Goal: Transaction & Acquisition: Subscribe to service/newsletter

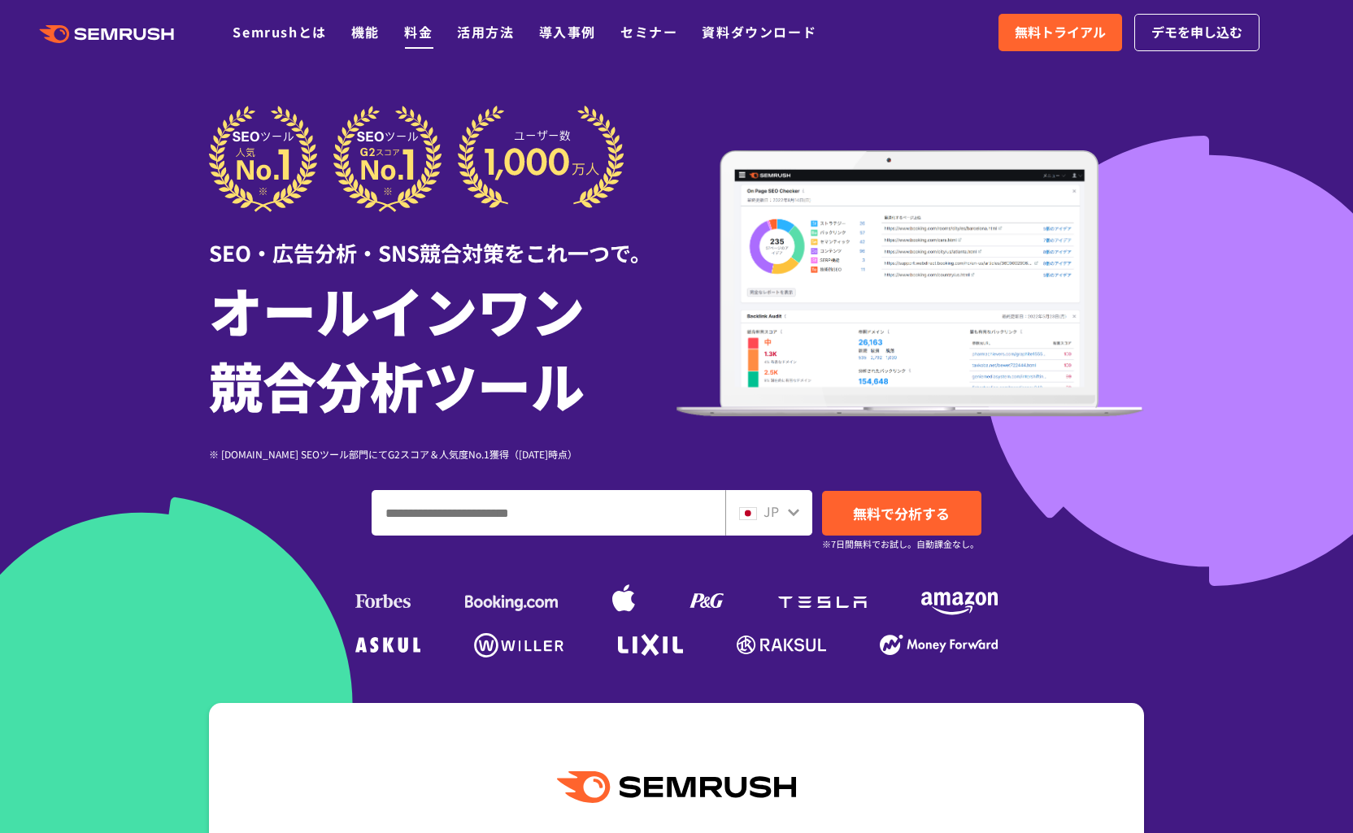
click at [415, 30] on link "料金" at bounding box center [418, 32] width 28 height 20
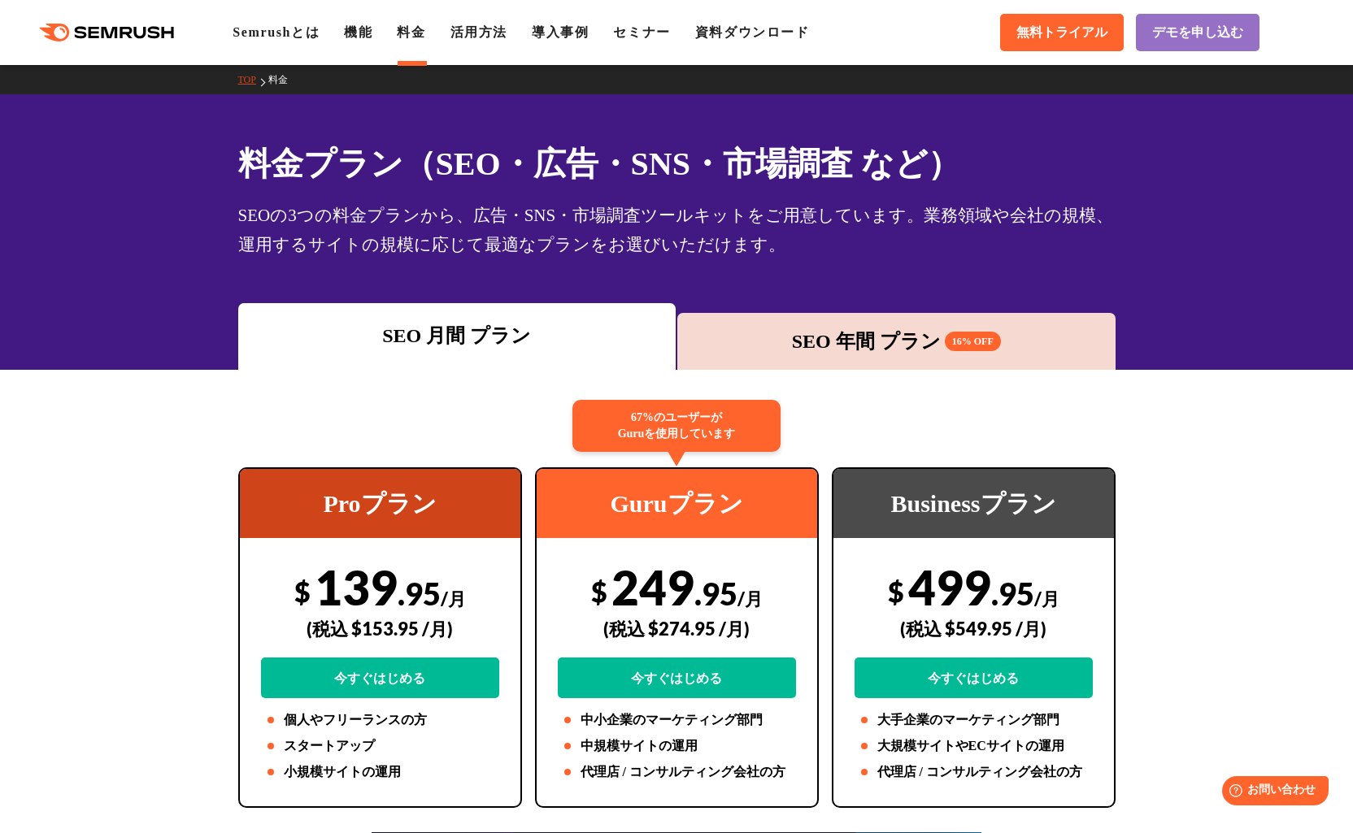
scroll to position [4, 0]
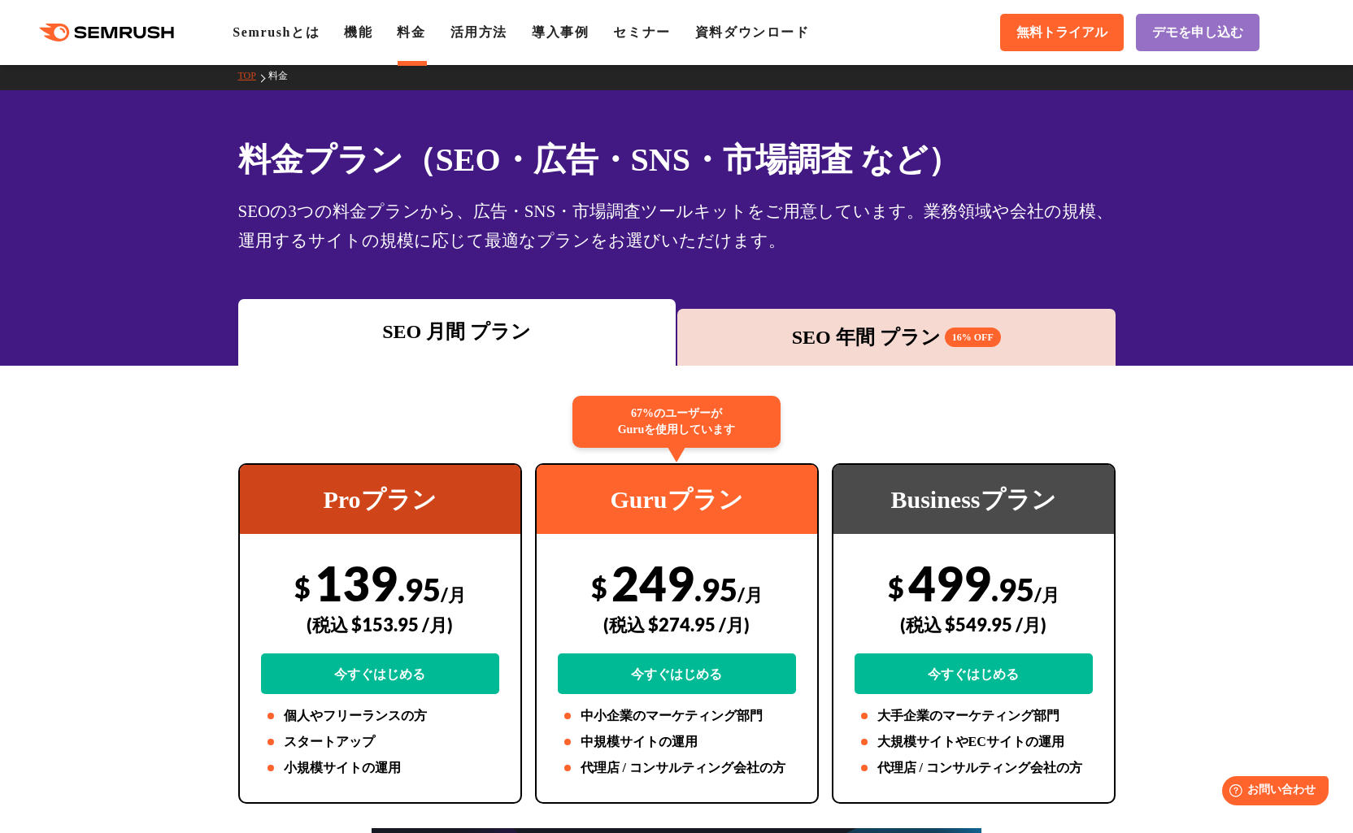
click at [843, 337] on div "SEO 年間 プラン 16% OFF" at bounding box center [896, 337] width 422 height 29
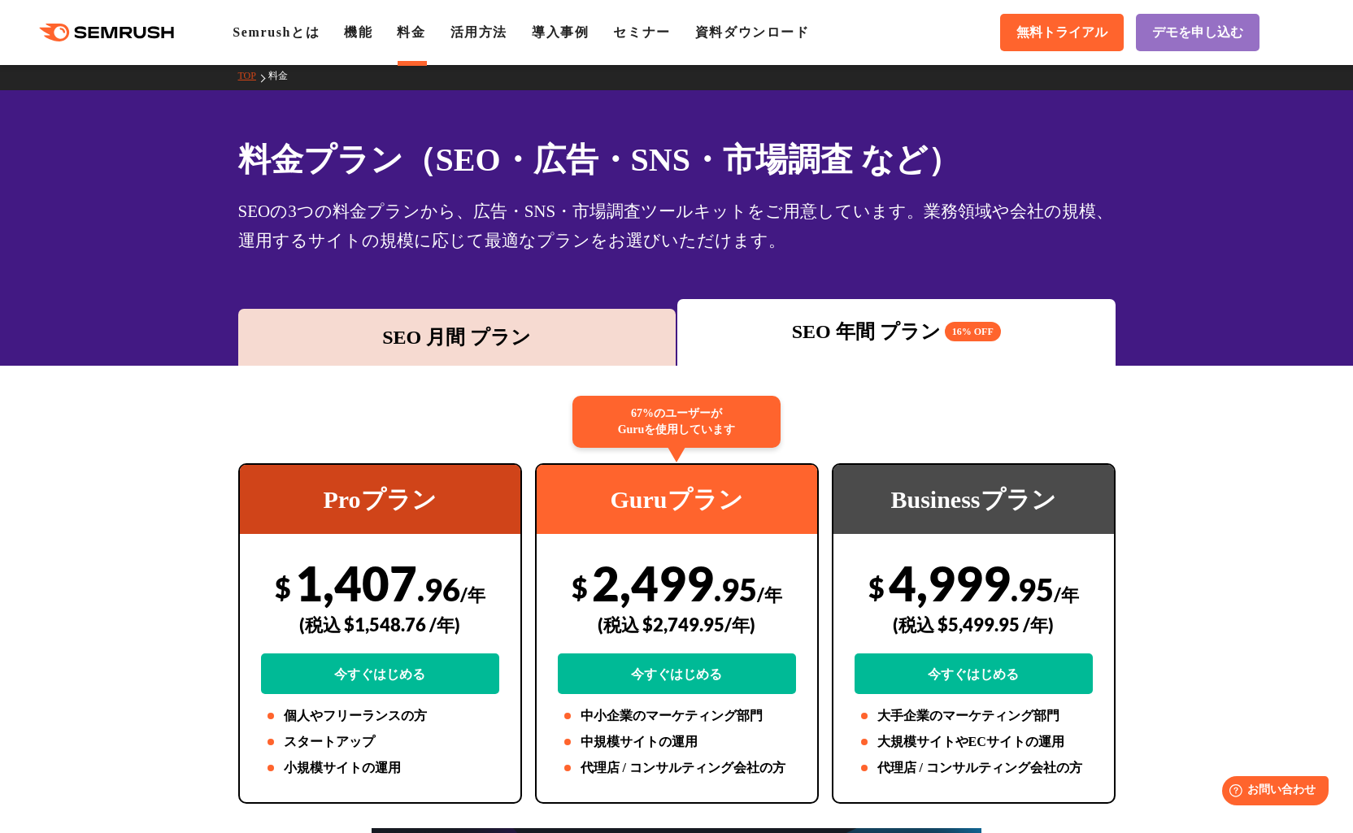
click at [464, 329] on div "SEO 月間 プラン" at bounding box center [457, 337] width 422 height 29
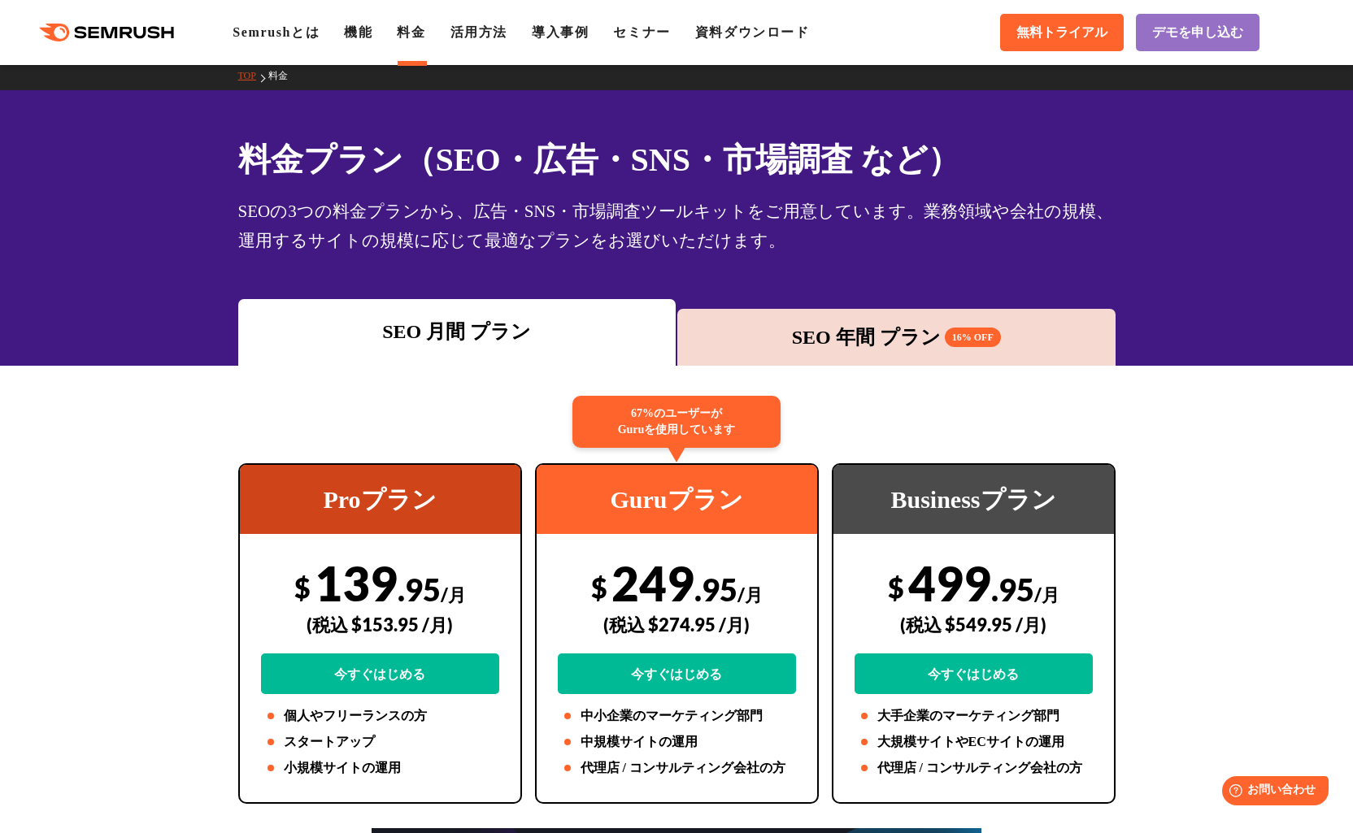
click at [859, 344] on div "SEO 年間 プラン 16% OFF" at bounding box center [896, 337] width 422 height 29
